Goal: Use online tool/utility: Utilize a website feature to perform a specific function

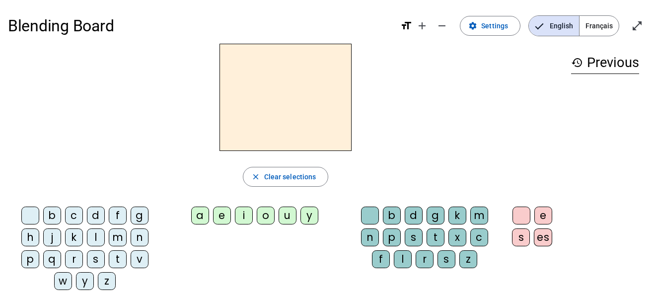
scroll to position [7, 0]
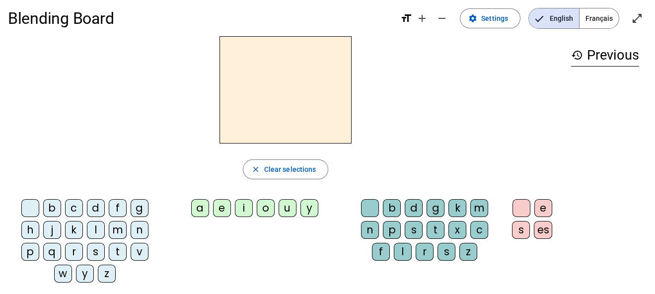
click at [94, 229] on div "l" at bounding box center [96, 230] width 18 height 18
click at [97, 244] on div "s" at bounding box center [96, 252] width 18 height 18
click at [75, 248] on div "r" at bounding box center [74, 252] width 18 height 18
click at [48, 231] on div "j" at bounding box center [52, 230] width 18 height 18
click at [118, 205] on div "f" at bounding box center [118, 208] width 18 height 18
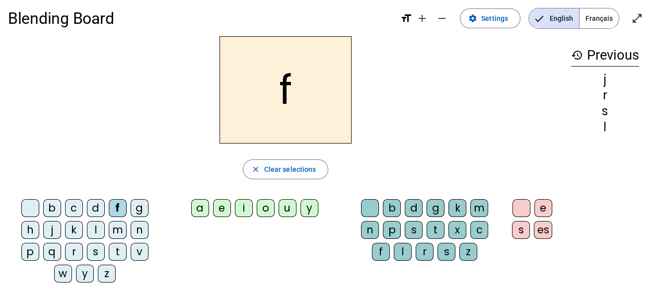
click at [198, 203] on div "a" at bounding box center [200, 208] width 18 height 18
click at [98, 233] on div "l" at bounding box center [96, 230] width 18 height 18
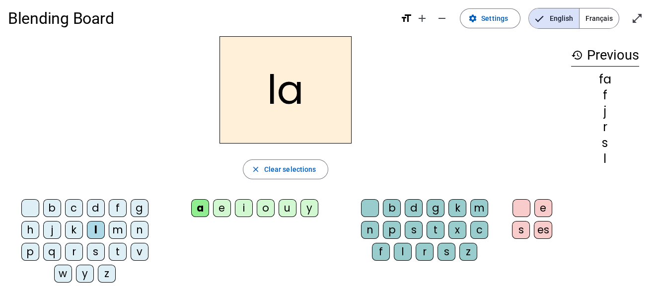
click at [99, 250] on div "s" at bounding box center [96, 252] width 18 height 18
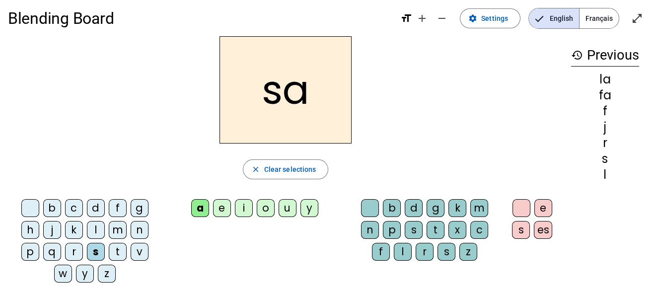
click at [51, 232] on div "j" at bounding box center [52, 230] width 18 height 18
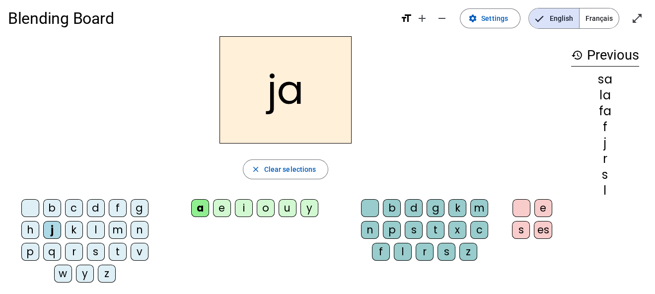
click at [73, 249] on div "r" at bounding box center [74, 252] width 18 height 18
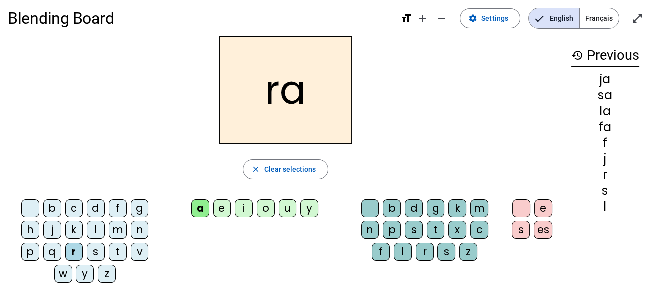
click at [264, 205] on div "o" at bounding box center [266, 208] width 18 height 18
click at [94, 248] on div "s" at bounding box center [96, 252] width 18 height 18
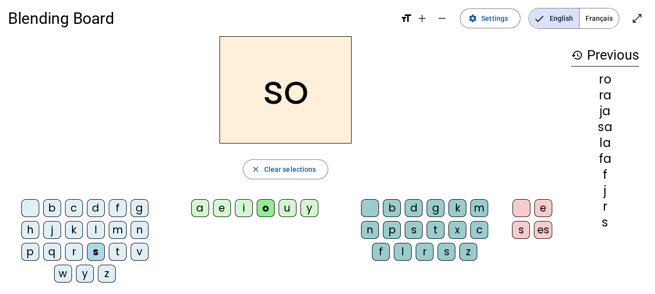
click at [93, 232] on div "l" at bounding box center [96, 230] width 18 height 18
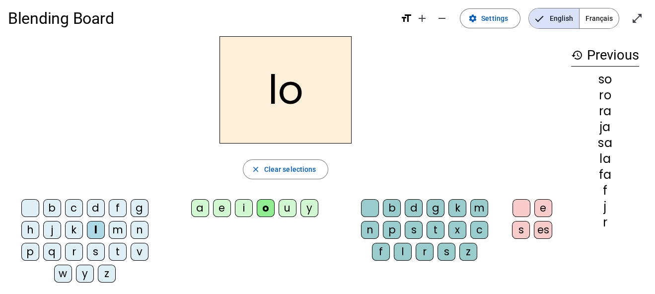
click at [51, 227] on div "j" at bounding box center [52, 230] width 18 height 18
click at [112, 209] on div "f" at bounding box center [118, 208] width 18 height 18
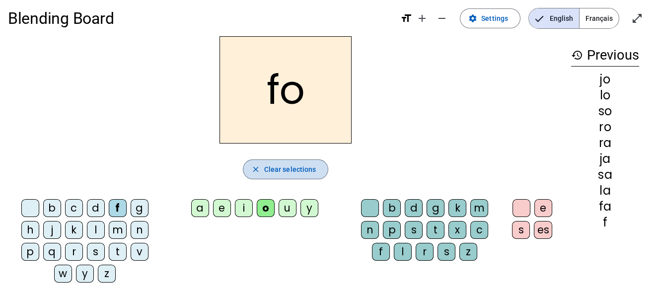
click at [276, 170] on span "Clear selections" at bounding box center [290, 169] width 52 height 12
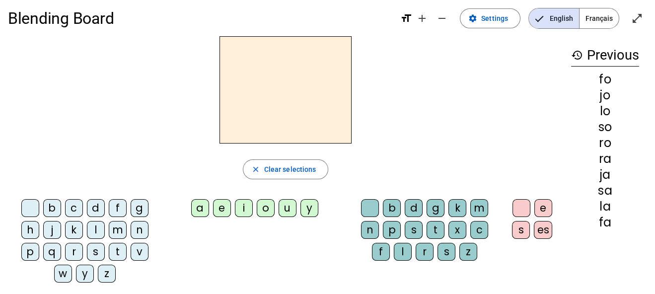
click at [197, 208] on div "a" at bounding box center [200, 208] width 18 height 18
click at [431, 227] on div "t" at bounding box center [436, 230] width 18 height 18
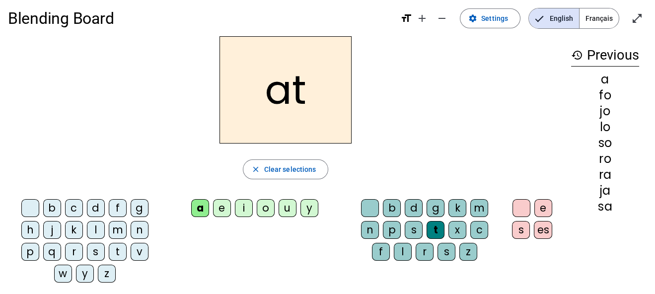
click at [428, 250] on div "r" at bounding box center [425, 252] width 18 height 18
click at [382, 253] on div "f" at bounding box center [381, 252] width 18 height 18
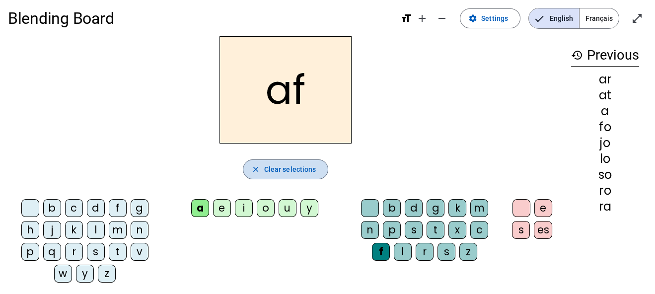
click at [305, 167] on span "Clear selections" at bounding box center [290, 169] width 52 height 12
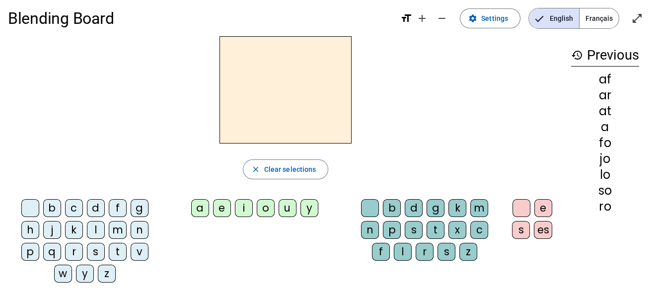
click at [114, 206] on div "f" at bounding box center [118, 208] width 18 height 18
click at [197, 203] on div "a" at bounding box center [200, 208] width 18 height 18
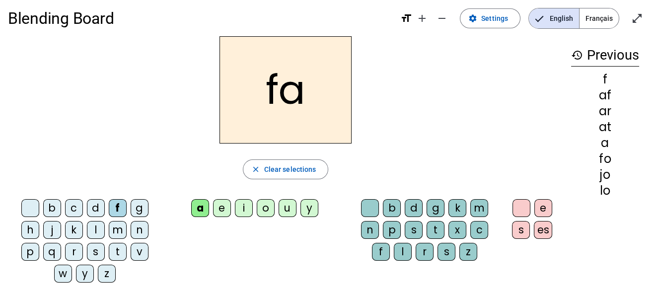
click at [425, 251] on div "r" at bounding box center [425, 252] width 18 height 18
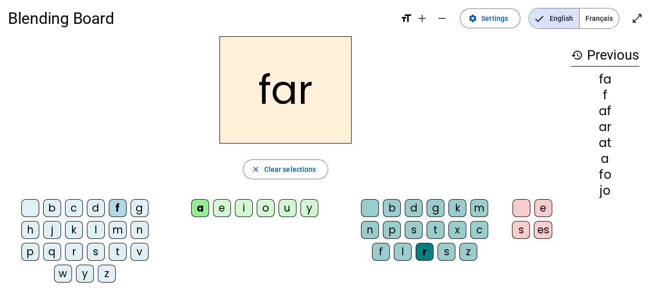
click at [91, 229] on div "l" at bounding box center [96, 230] width 18 height 18
click at [50, 229] on div "j" at bounding box center [52, 230] width 18 height 18
click at [97, 254] on div "s" at bounding box center [96, 252] width 18 height 18
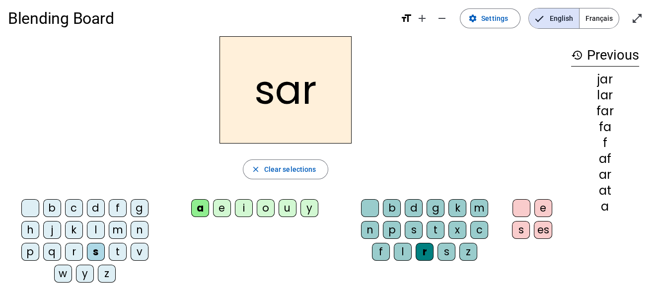
click at [75, 248] on div "r" at bounding box center [74, 252] width 18 height 18
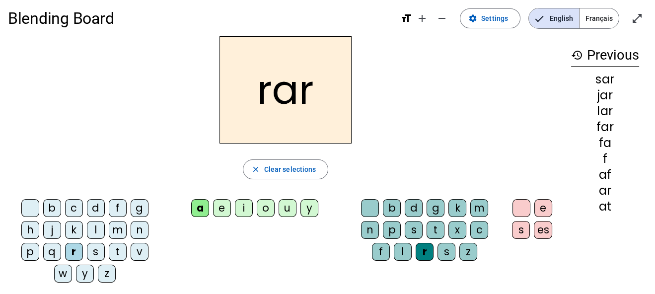
click at [374, 247] on div "f" at bounding box center [381, 252] width 18 height 18
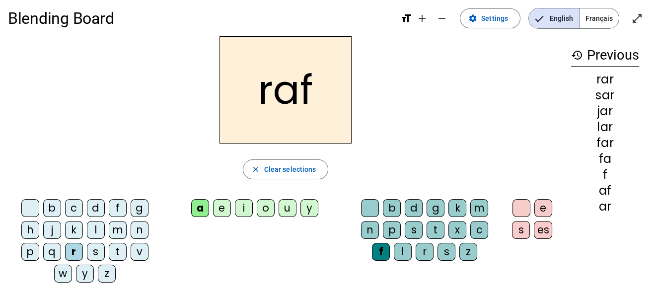
click at [97, 247] on div "s" at bounding box center [96, 252] width 18 height 18
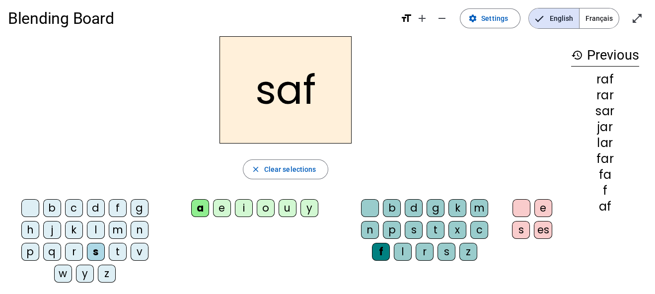
click at [92, 226] on div "l" at bounding box center [96, 230] width 18 height 18
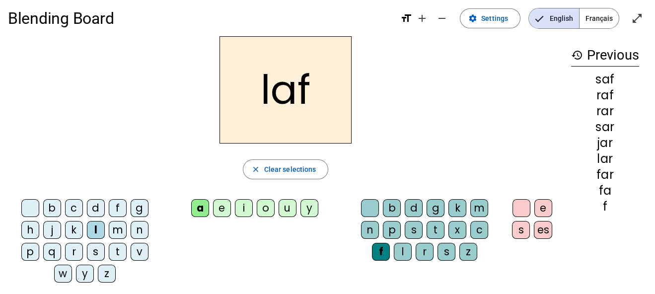
click at [76, 246] on div "r" at bounding box center [74, 252] width 18 height 18
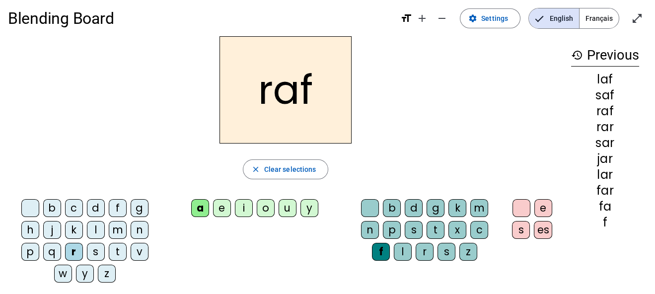
click at [116, 208] on div "f" at bounding box center [118, 208] width 18 height 18
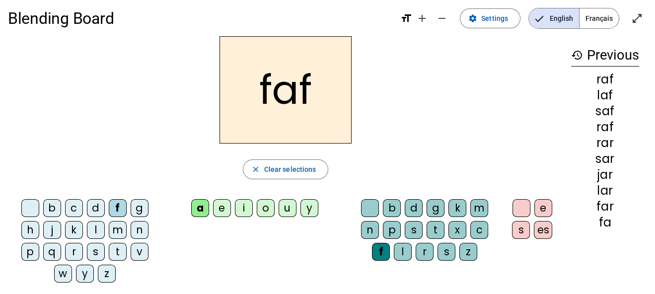
click at [50, 227] on div "j" at bounding box center [52, 230] width 18 height 18
click at [95, 251] on div "s" at bounding box center [96, 252] width 18 height 18
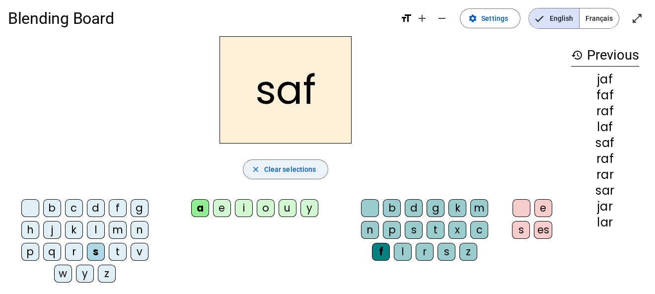
click at [291, 170] on span "Clear selections" at bounding box center [290, 169] width 52 height 12
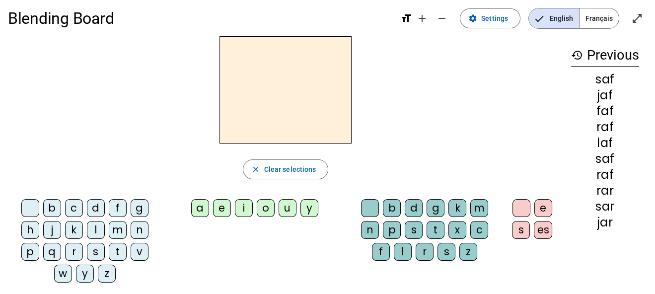
click at [261, 204] on div "o" at bounding box center [266, 208] width 18 height 18
click at [74, 250] on div "r" at bounding box center [74, 252] width 18 height 18
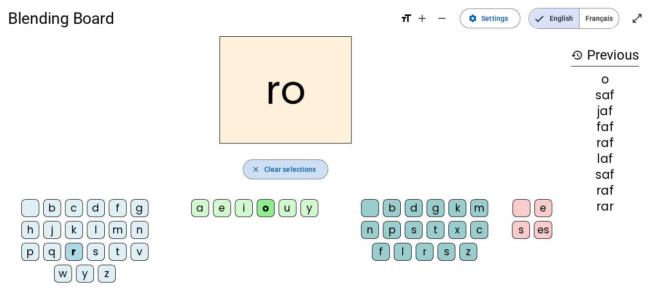
click at [262, 172] on span "button" at bounding box center [285, 169] width 85 height 24
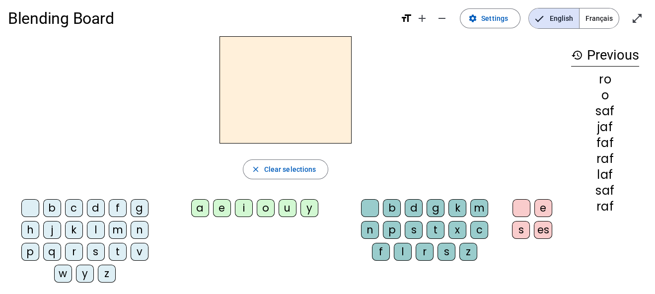
click at [95, 248] on div "s" at bounding box center [96, 252] width 18 height 18
click at [200, 206] on div "a" at bounding box center [200, 208] width 18 height 18
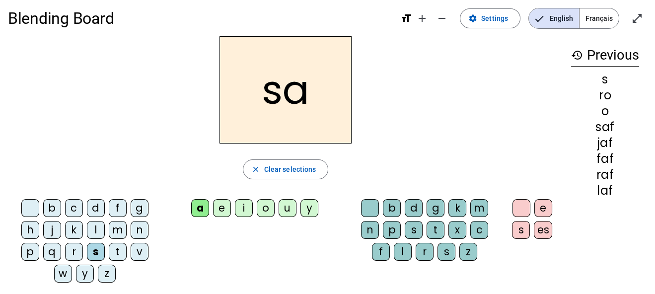
click at [403, 247] on div "l" at bounding box center [403, 252] width 18 height 18
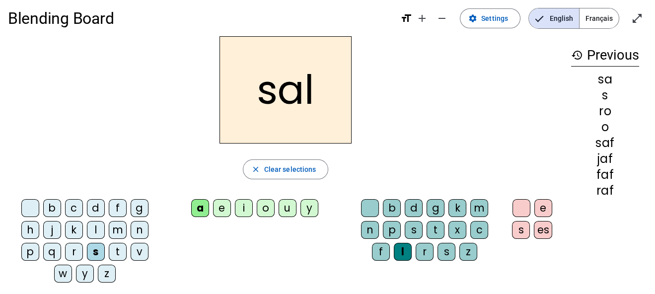
click at [154, 128] on div "sal" at bounding box center [285, 89] width 555 height 107
